Goal: Information Seeking & Learning: Find specific fact

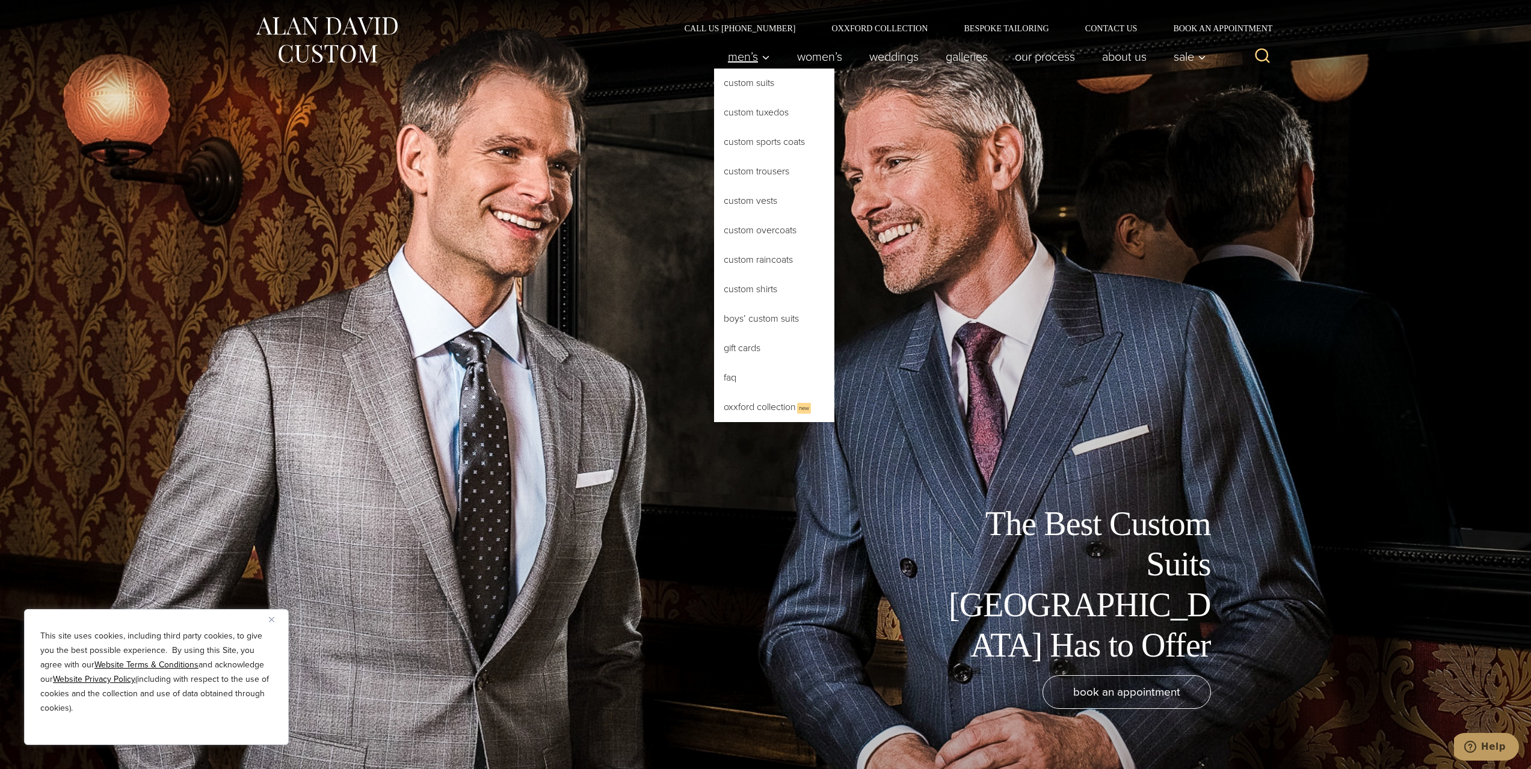
click at [761, 58] on icon "Primary Navigation" at bounding box center [765, 57] width 11 height 11
click at [754, 372] on link "FAQ" at bounding box center [774, 377] width 120 height 29
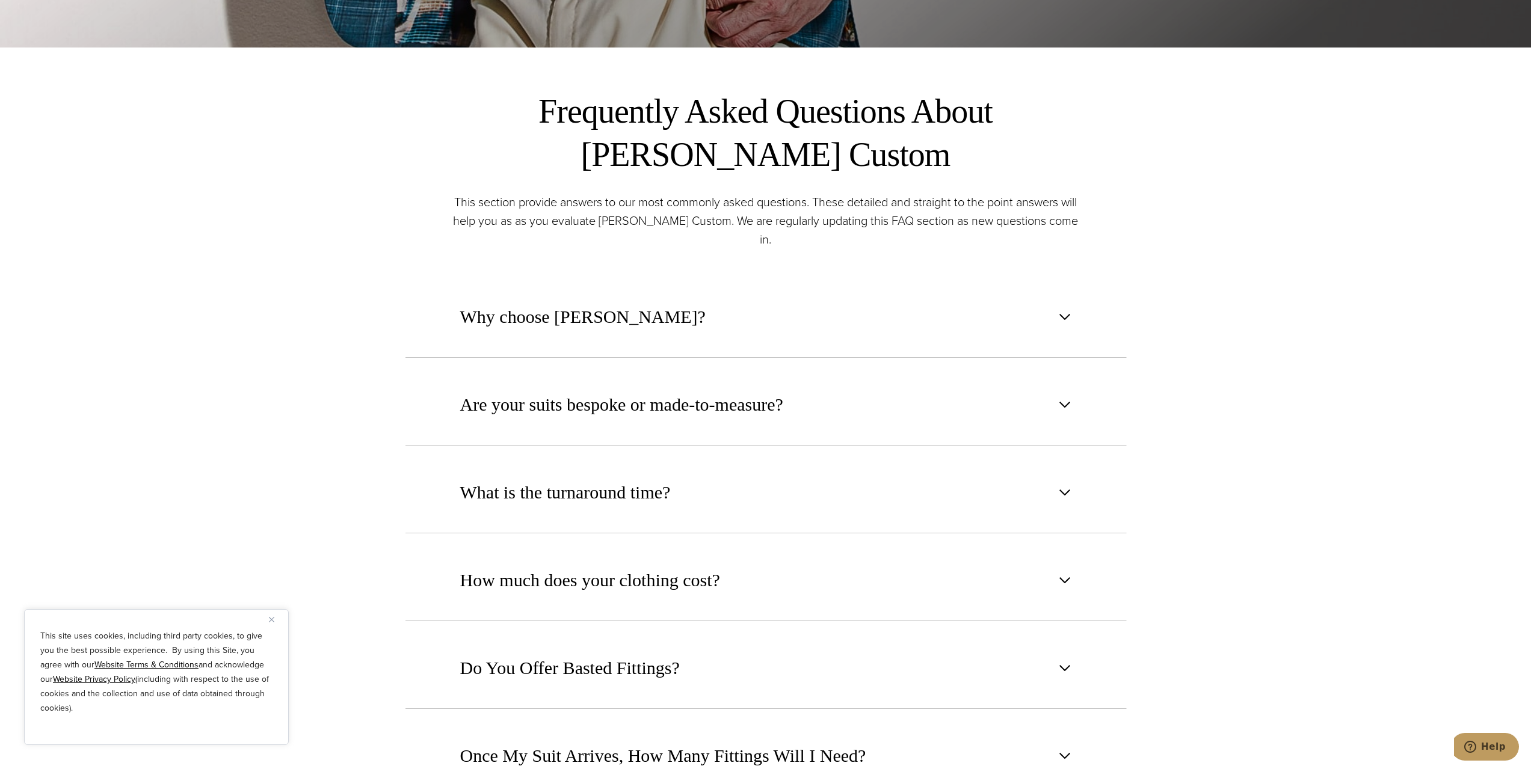
scroll to position [902, 0]
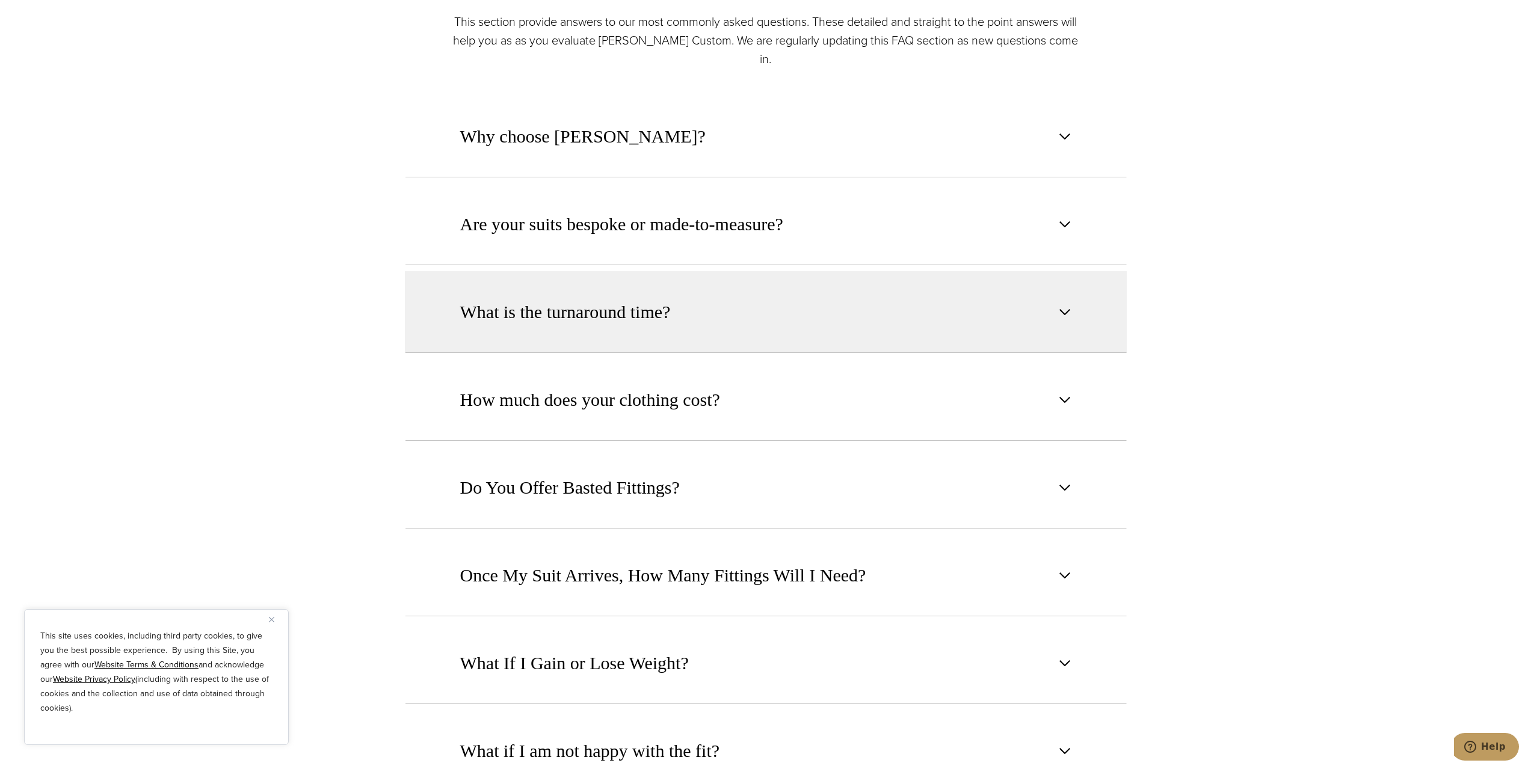
click at [926, 275] on button "What is the turnaround time?" at bounding box center [766, 312] width 722 height 82
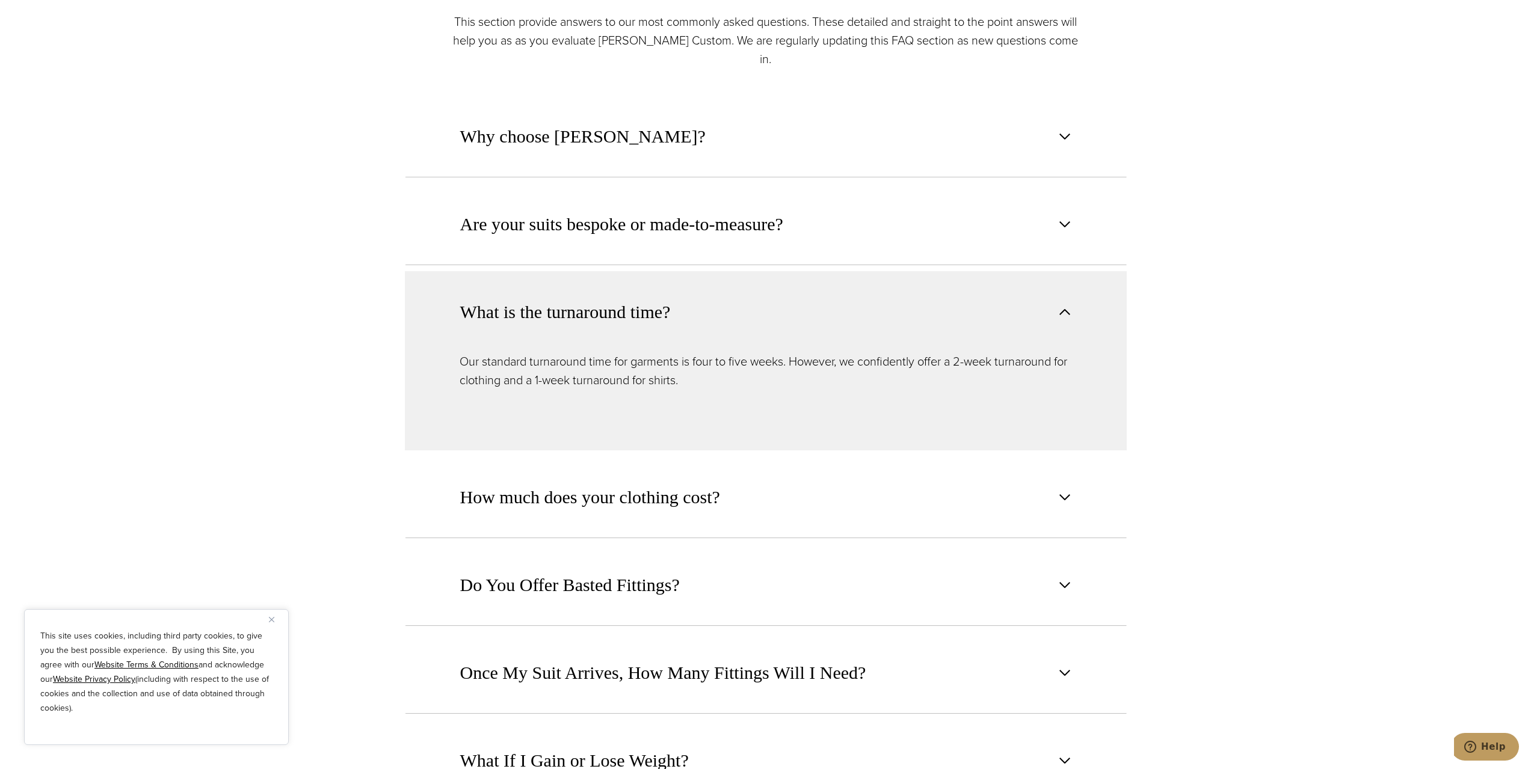
scroll to position [962, 0]
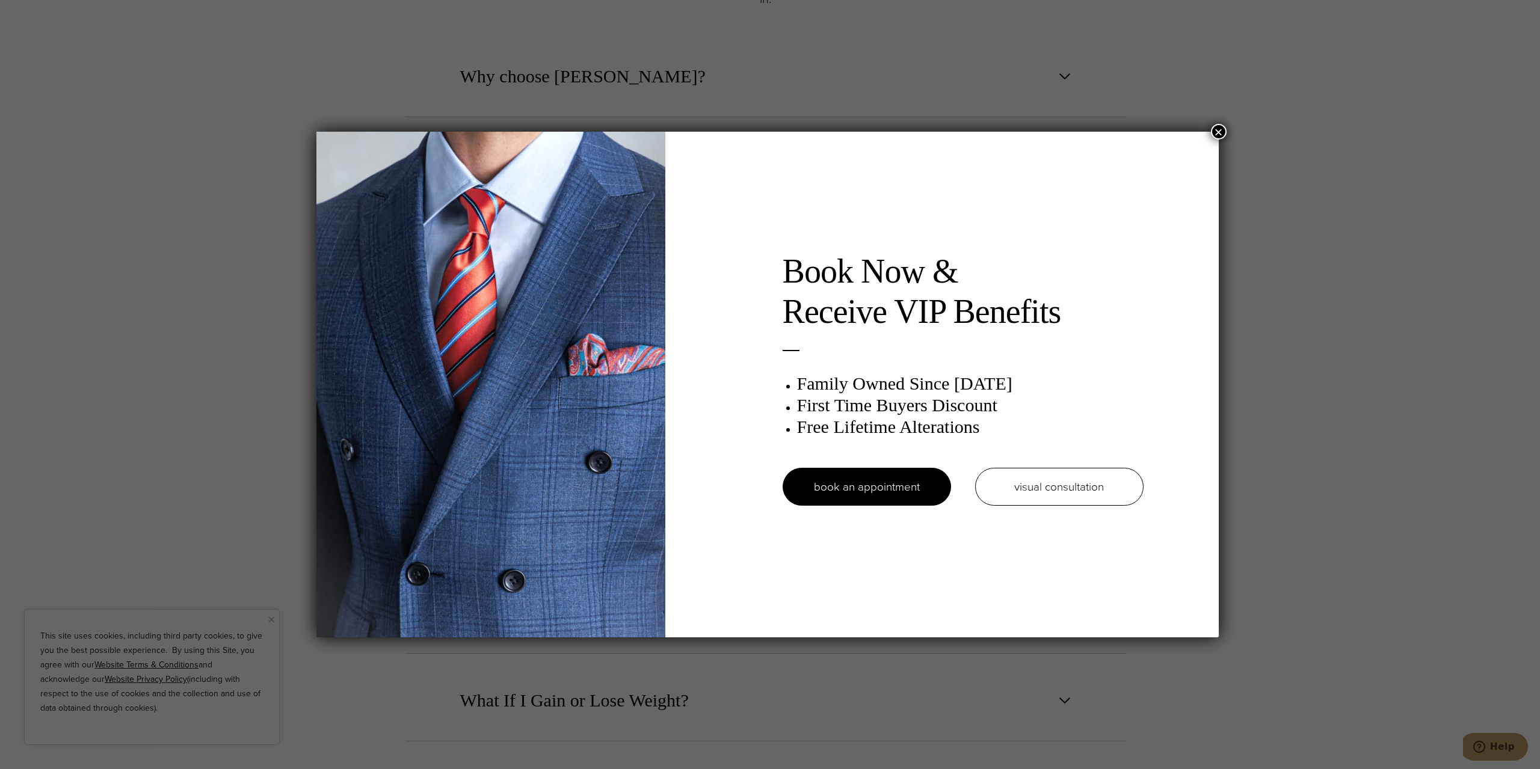
click at [1210, 129] on div "Book Now & Receive VIP Benefits Family Owned Since 1913 First Time Buyers Disco…" at bounding box center [770, 384] width 1540 height 769
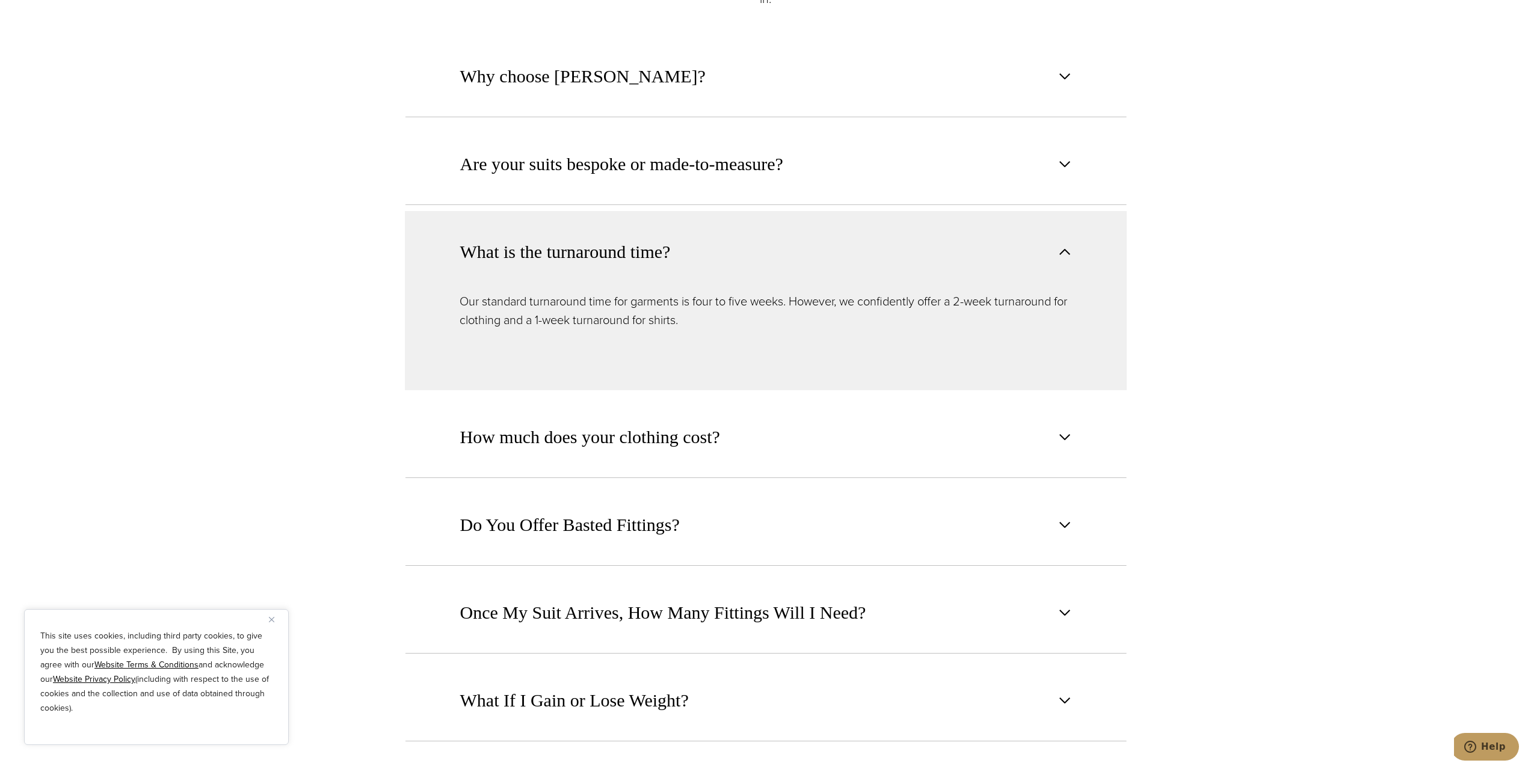
scroll to position [0, 0]
